Goal: Check status

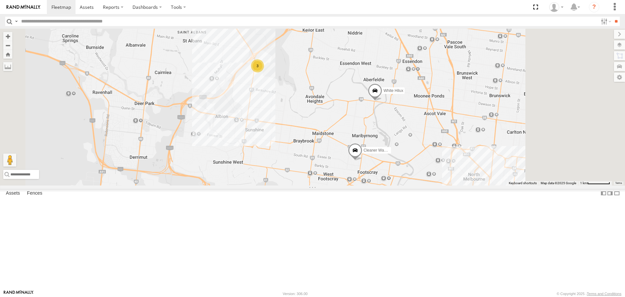
drag, startPoint x: 495, startPoint y: 168, endPoint x: 479, endPoint y: 173, distance: 17.1
click at [480, 173] on div "Cleaner Wagon #1 White Hilux 3" at bounding box center [312, 107] width 625 height 156
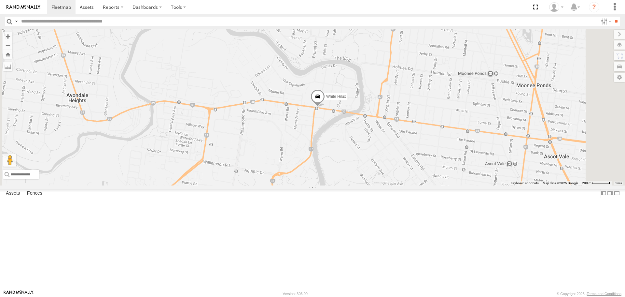
click at [325, 107] on span at bounding box center [318, 99] width 14 height 18
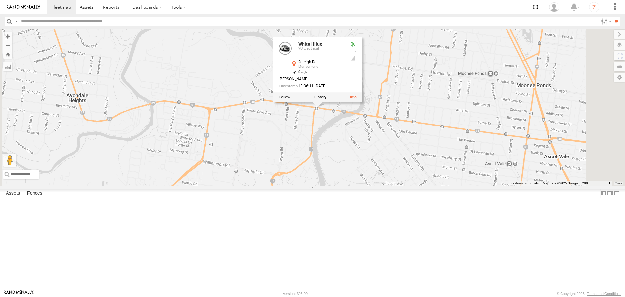
click at [443, 185] on div "Cleaner Wagon #1 White Hilux White Hilux VU Electrical Raleigh Rd Maribyrnong -…" at bounding box center [312, 107] width 625 height 156
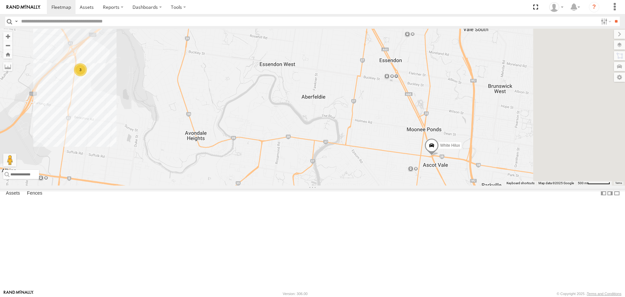
drag, startPoint x: 587, startPoint y: 267, endPoint x: 410, endPoint y: 235, distance: 179.6
click at [410, 185] on div "Cleaner Wagon #1 White Hilux 3" at bounding box center [312, 107] width 625 height 156
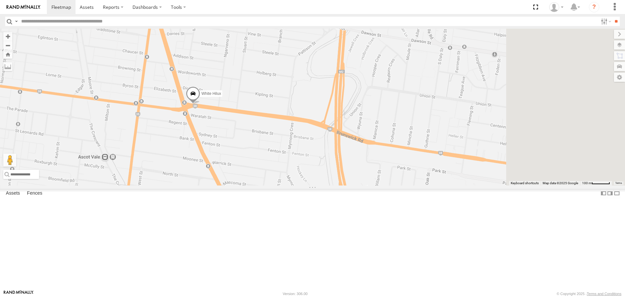
drag, startPoint x: 408, startPoint y: 220, endPoint x: 320, endPoint y: 220, distance: 87.6
click at [320, 185] on div "Cleaner Wagon #1 White Hilux" at bounding box center [312, 107] width 625 height 156
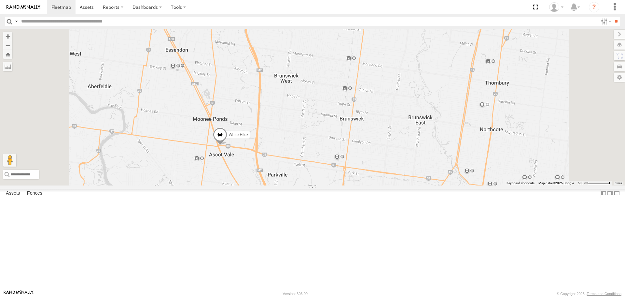
drag, startPoint x: 409, startPoint y: 249, endPoint x: 355, endPoint y: 210, distance: 67.1
click at [355, 185] on div "Cleaner Wagon #1 White Hilux" at bounding box center [312, 107] width 625 height 156
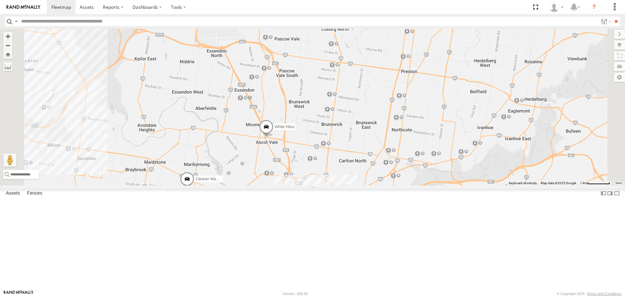
drag, startPoint x: 381, startPoint y: 227, endPoint x: 429, endPoint y: 230, distance: 47.9
click at [429, 185] on div "Cleaner Wagon #1 White Hilux" at bounding box center [312, 107] width 625 height 156
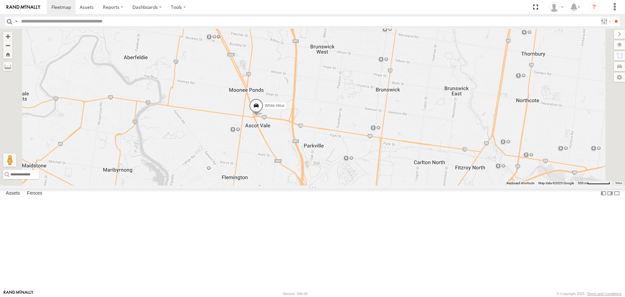
drag, startPoint x: 402, startPoint y: 214, endPoint x: 383, endPoint y: 203, distance: 21.1
click at [383, 185] on div "Cleaner Wagon #1 White Hilux" at bounding box center [312, 107] width 625 height 156
